Goal: Transaction & Acquisition: Purchase product/service

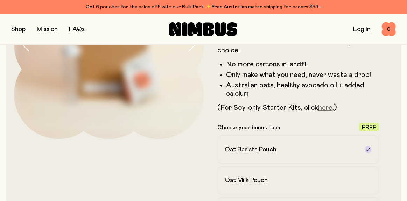
click at [326, 109] on link "here" at bounding box center [326, 107] width 14 height 7
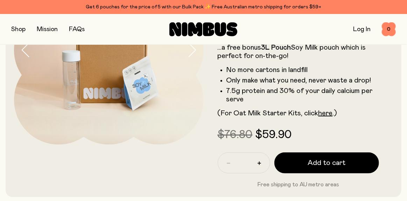
scroll to position [109, 0]
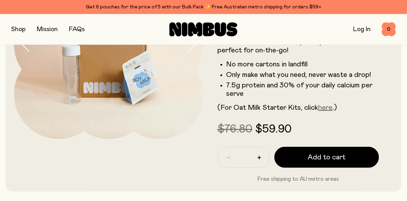
click at [331, 107] on link "here" at bounding box center [326, 107] width 14 height 7
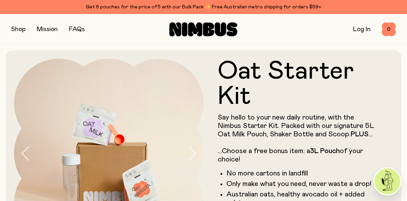
scroll to position [190, 0]
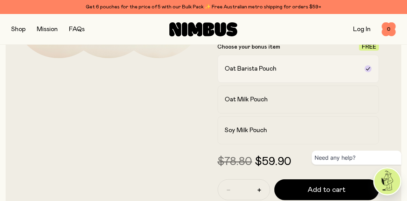
click at [340, 67] on div "Oat Barista Pouch" at bounding box center [292, 69] width 134 height 8
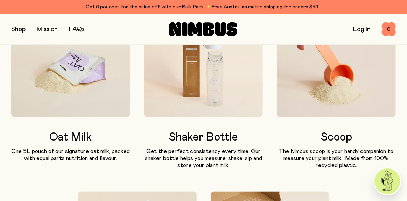
scroll to position [445, 0]
